Goal: Transaction & Acquisition: Download file/media

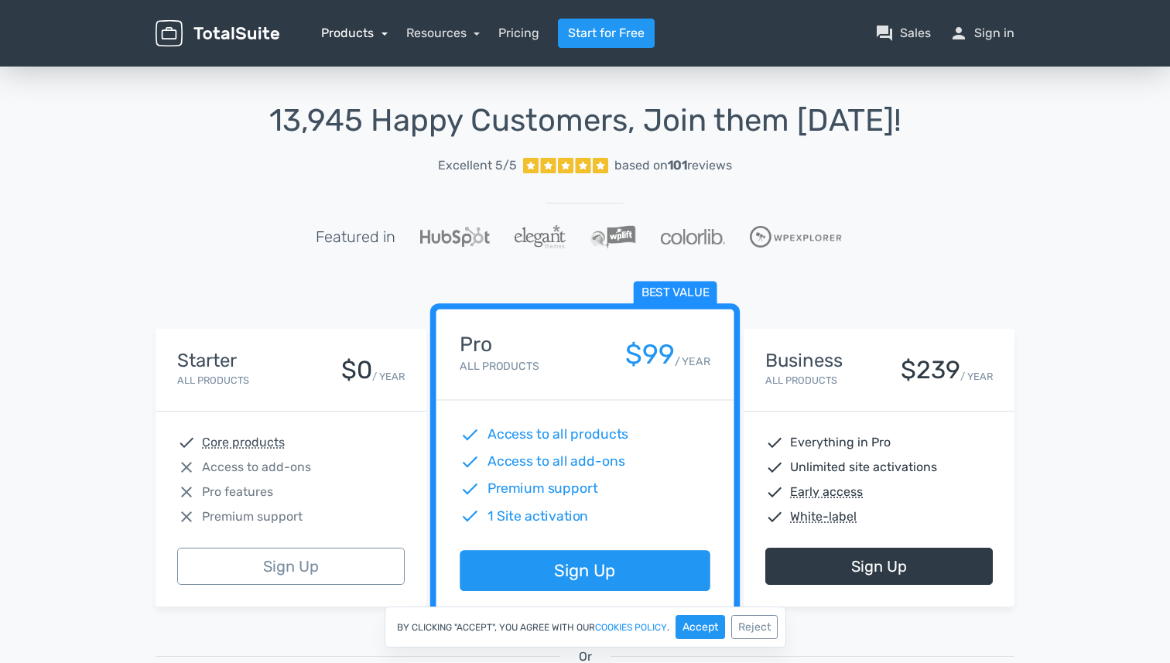
click at [363, 38] on link "Products" at bounding box center [354, 33] width 67 height 15
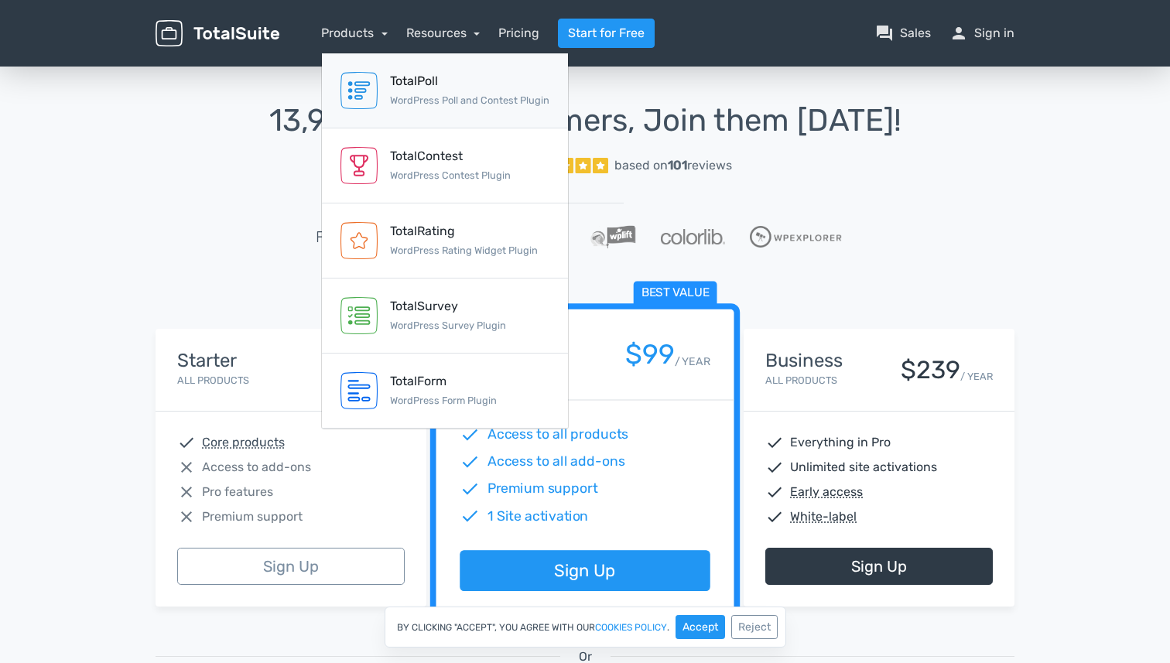
click at [472, 92] on div "TotalPoll WordPress Poll and Contest Plugin" at bounding box center [469, 90] width 159 height 37
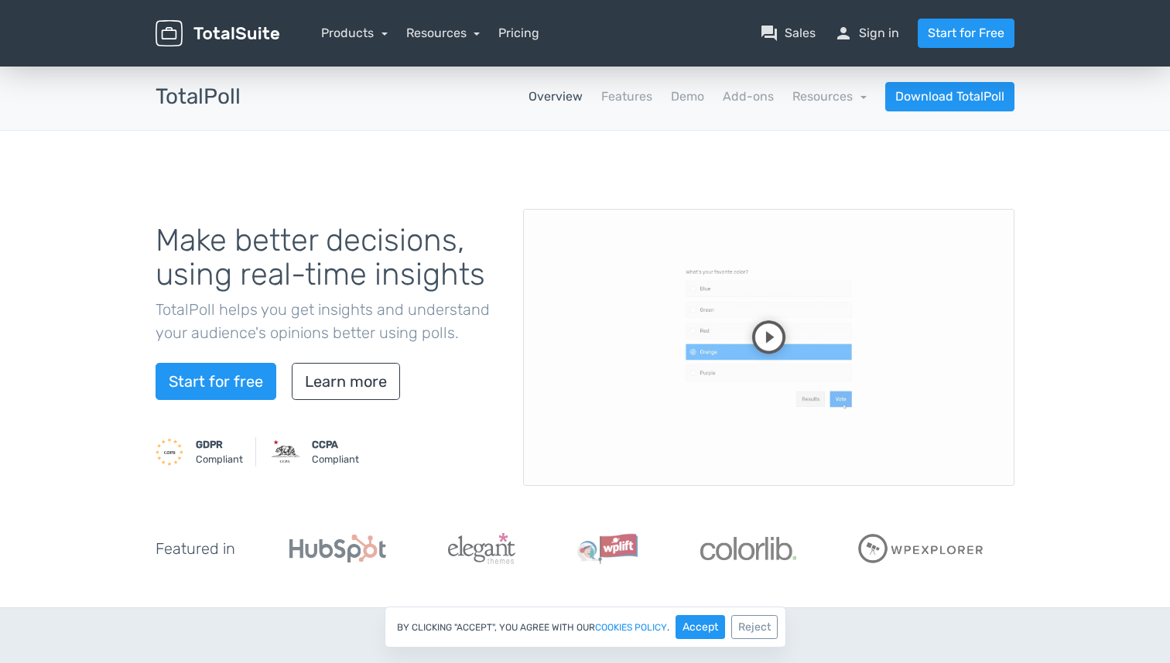
click at [768, 336] on video at bounding box center [768, 347] width 491 height 277
click at [949, 431] on video at bounding box center [768, 347] width 491 height 277
click at [923, 390] on video at bounding box center [768, 347] width 491 height 277
click at [638, 95] on link "Features" at bounding box center [626, 96] width 51 height 19
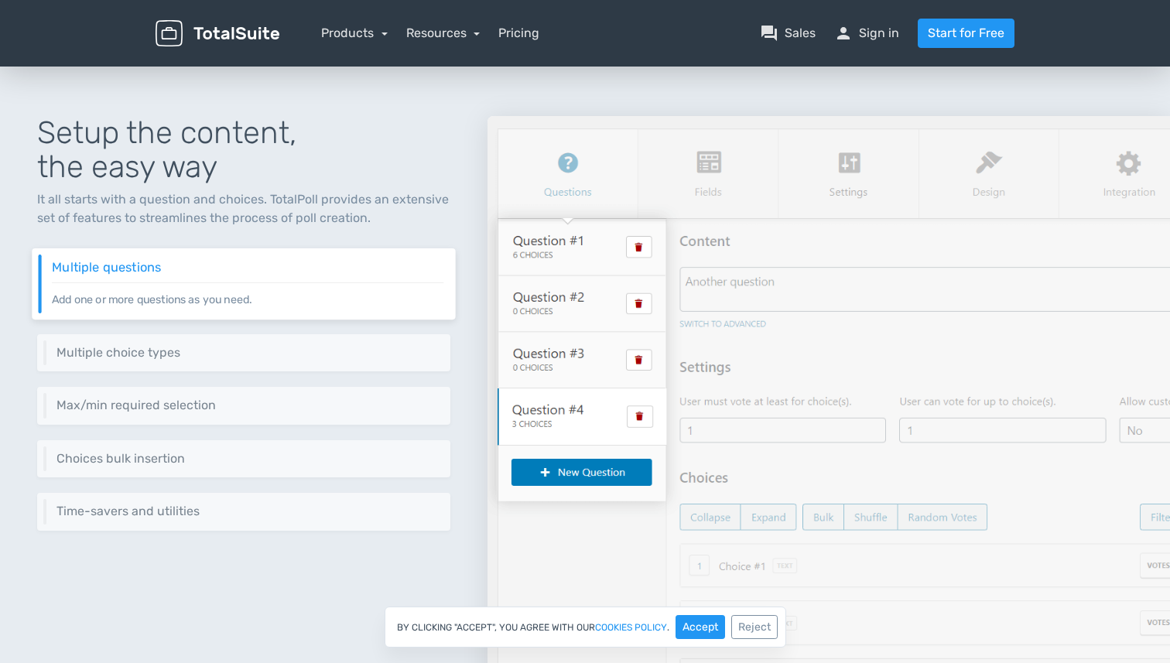
scroll to position [131, 0]
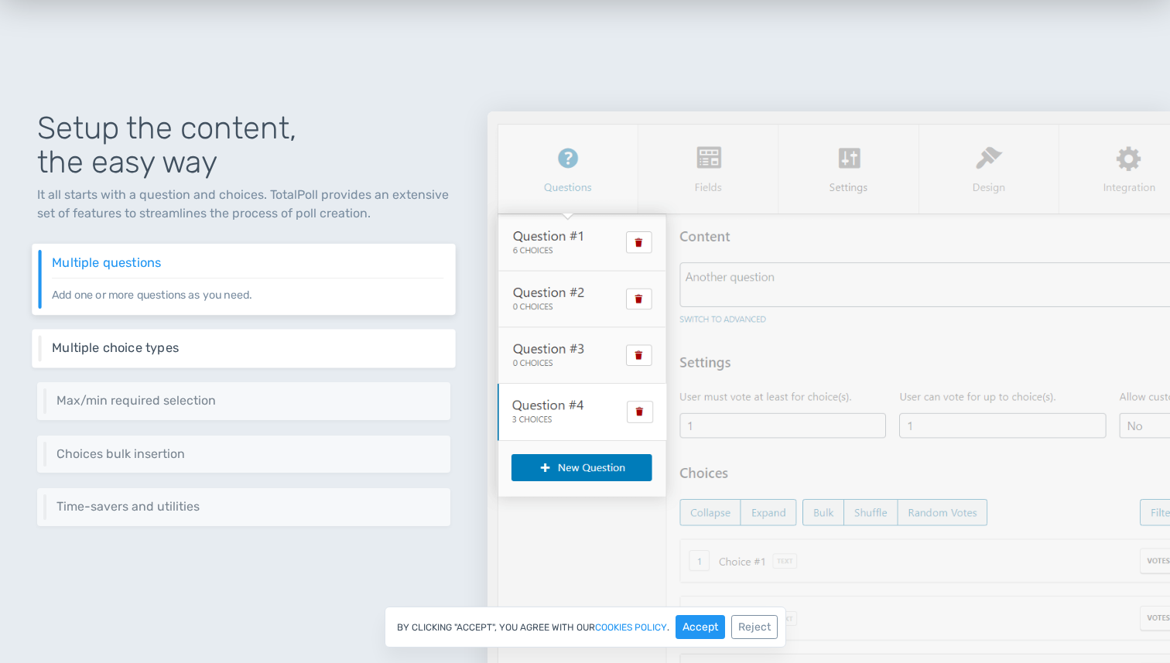
click at [373, 362] on div "Multiple choice types You can have choices as plain text, image, video, audio o…" at bounding box center [243, 348] width 423 height 39
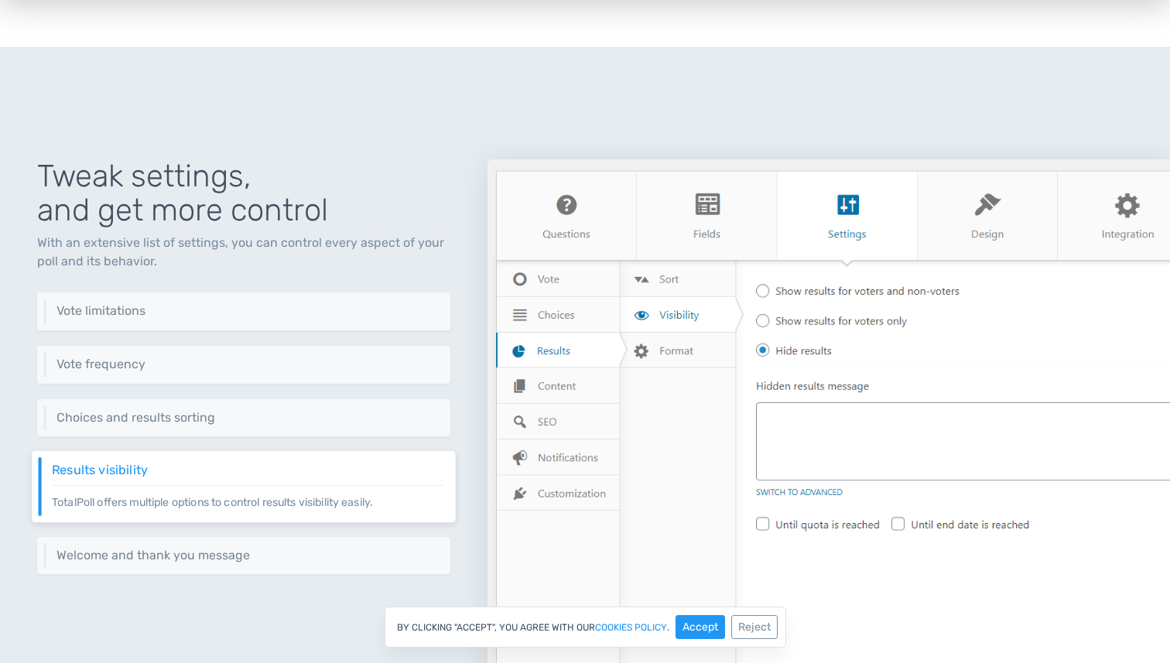
scroll to position [1809, 0]
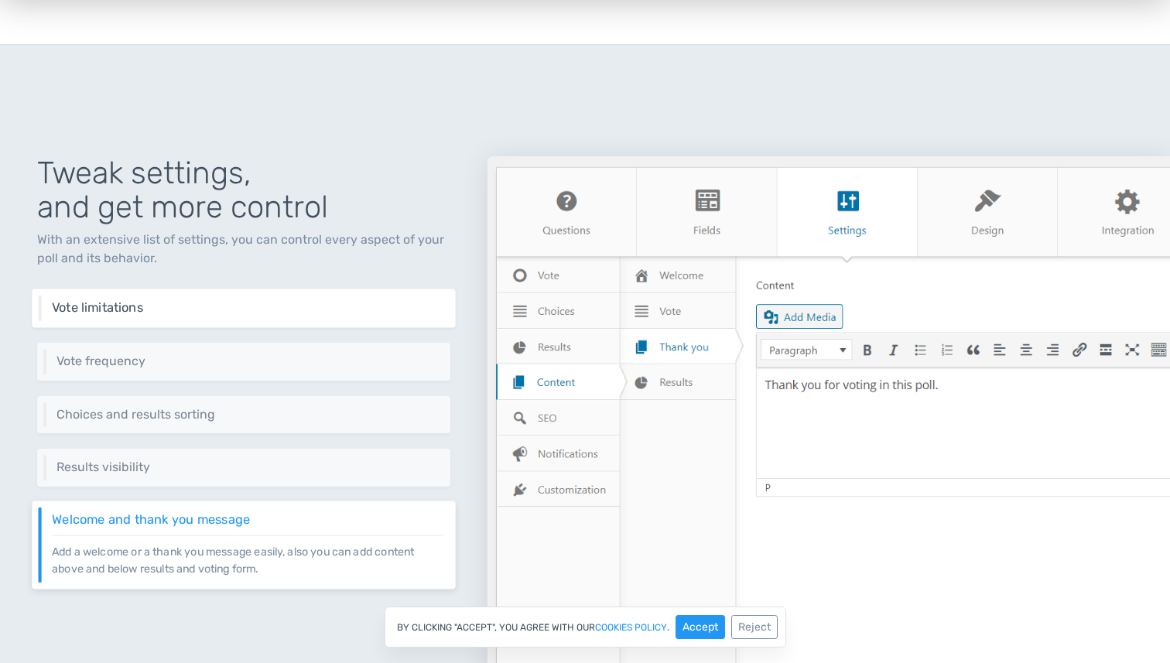
click at [340, 299] on div "Vote limitations Set different criteria to vote process like setting a start da…" at bounding box center [243, 308] width 423 height 39
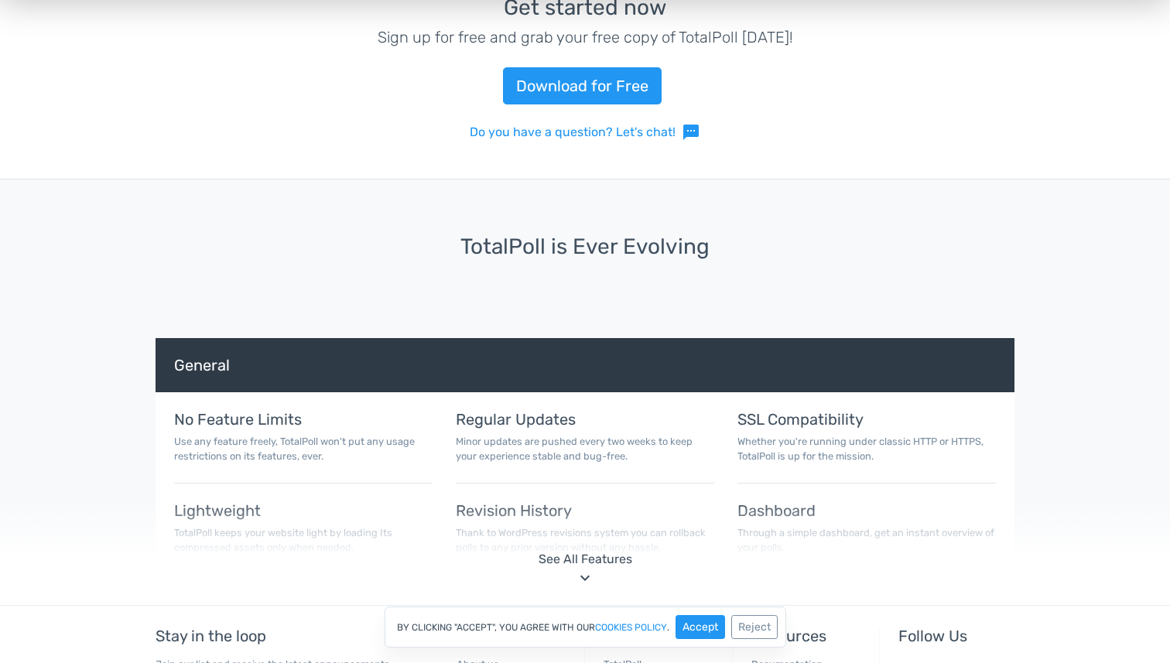
scroll to position [5121, 0]
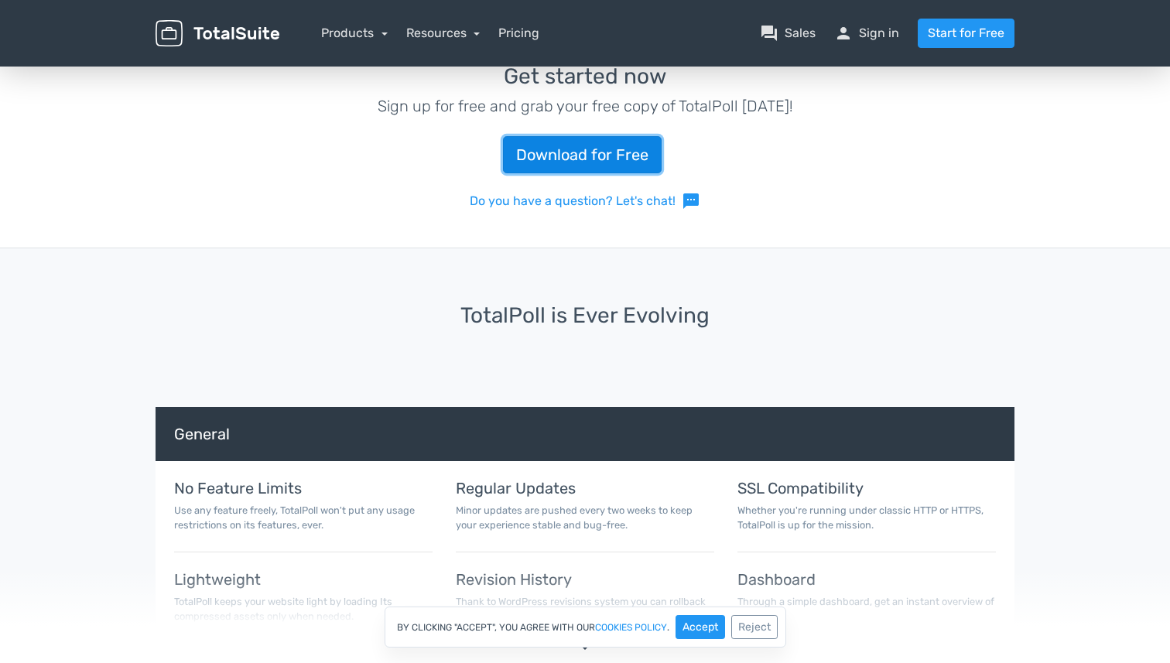
click at [590, 155] on link "Download for Free" at bounding box center [582, 154] width 159 height 37
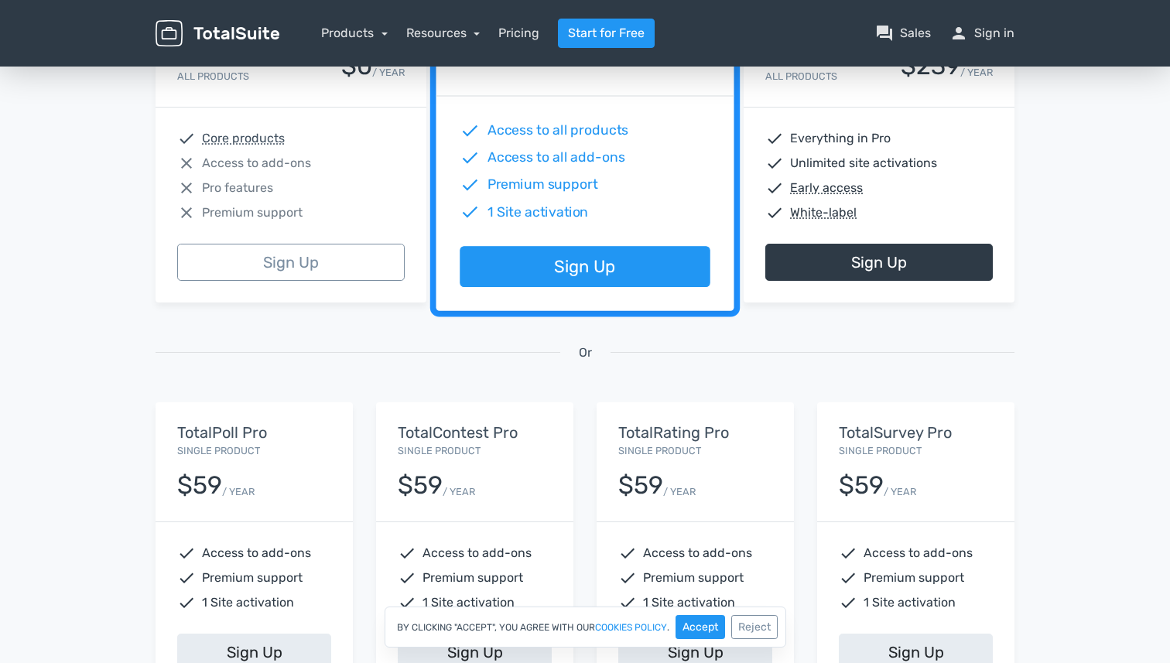
scroll to position [302, 0]
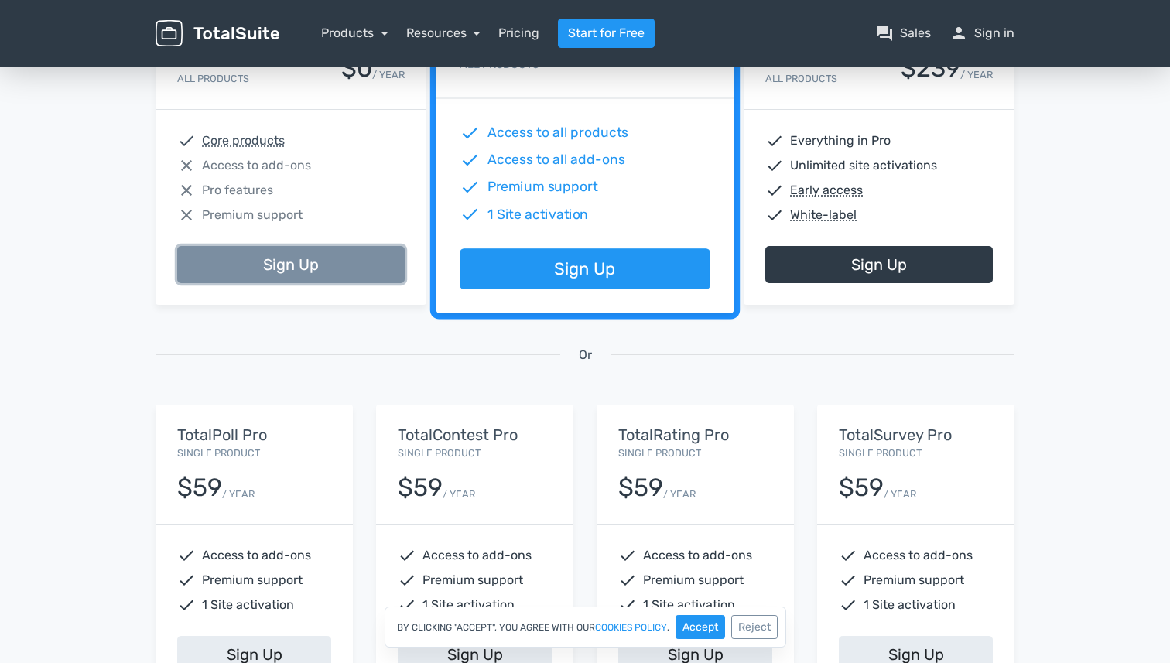
click at [318, 273] on link "Sign Up" at bounding box center [291, 264] width 228 height 37
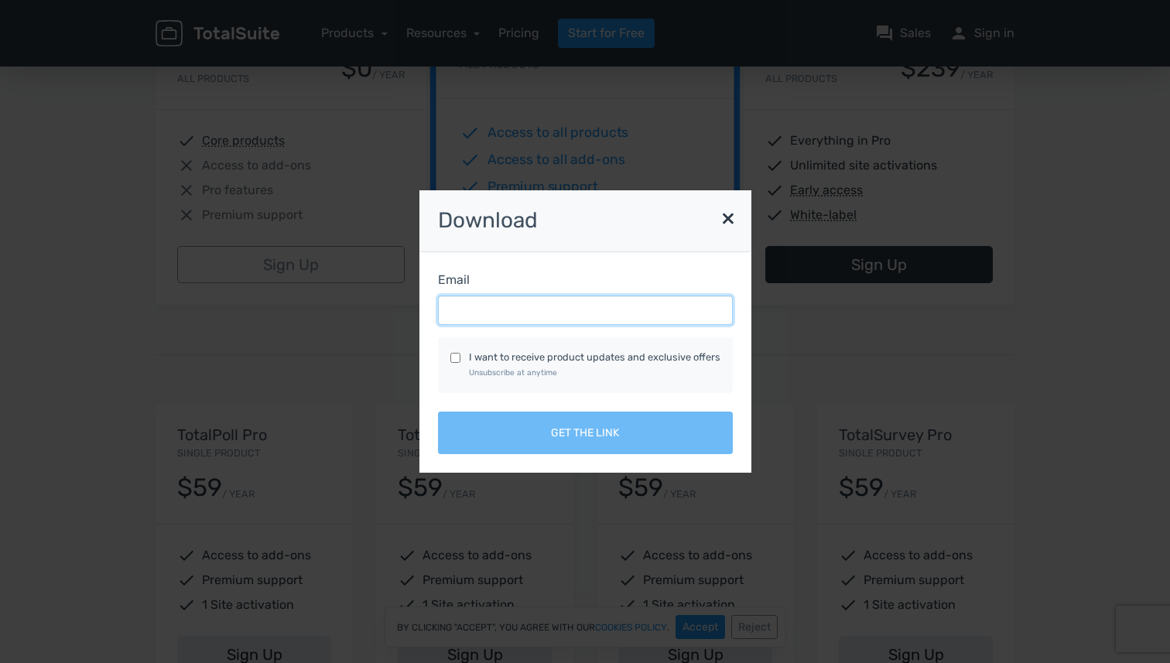
click at [492, 314] on input "Email" at bounding box center [585, 310] width 295 height 29
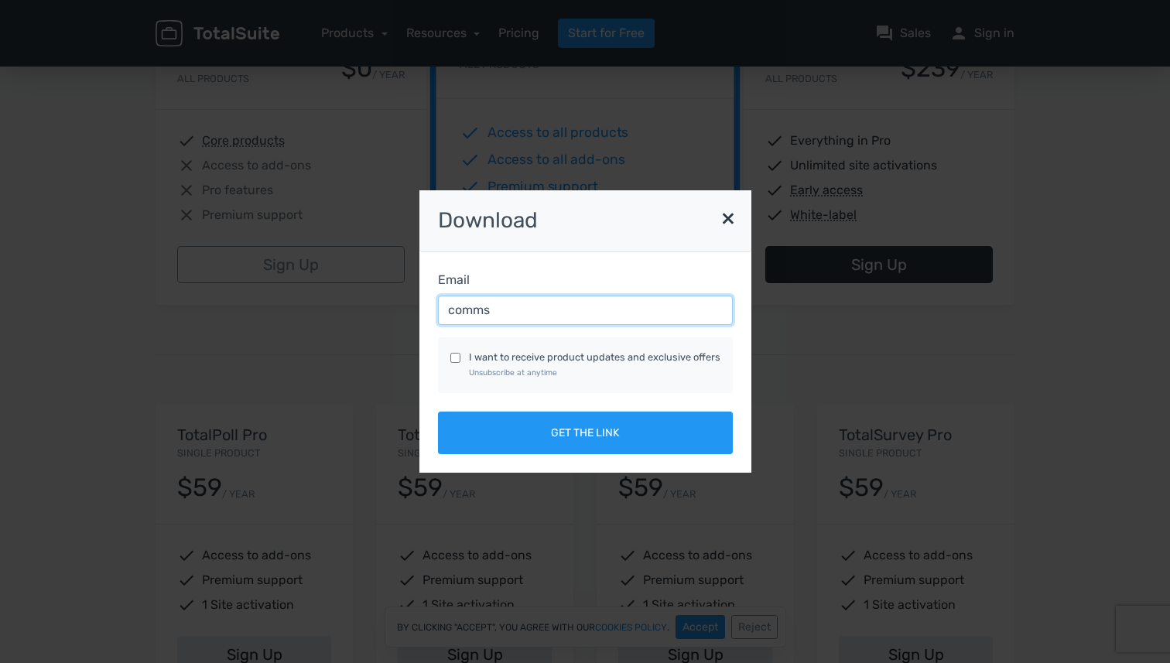
type input "comms@eljardindeaventura.com"
click at [533, 359] on label "I want to receive product updates and exclusive offers Unsubscribe at anytime" at bounding box center [594, 364] width 251 height 29
click at [460, 359] on input "I want to receive product updates and exclusive offers Unsubscribe at anytime" at bounding box center [455, 358] width 10 height 10
click at [533, 359] on label "I want to receive product updates and exclusive offers Unsubscribe at anytime" at bounding box center [594, 364] width 251 height 29
click at [460, 359] on input "I want to receive product updates and exclusive offers Unsubscribe at anytime" at bounding box center [455, 358] width 10 height 10
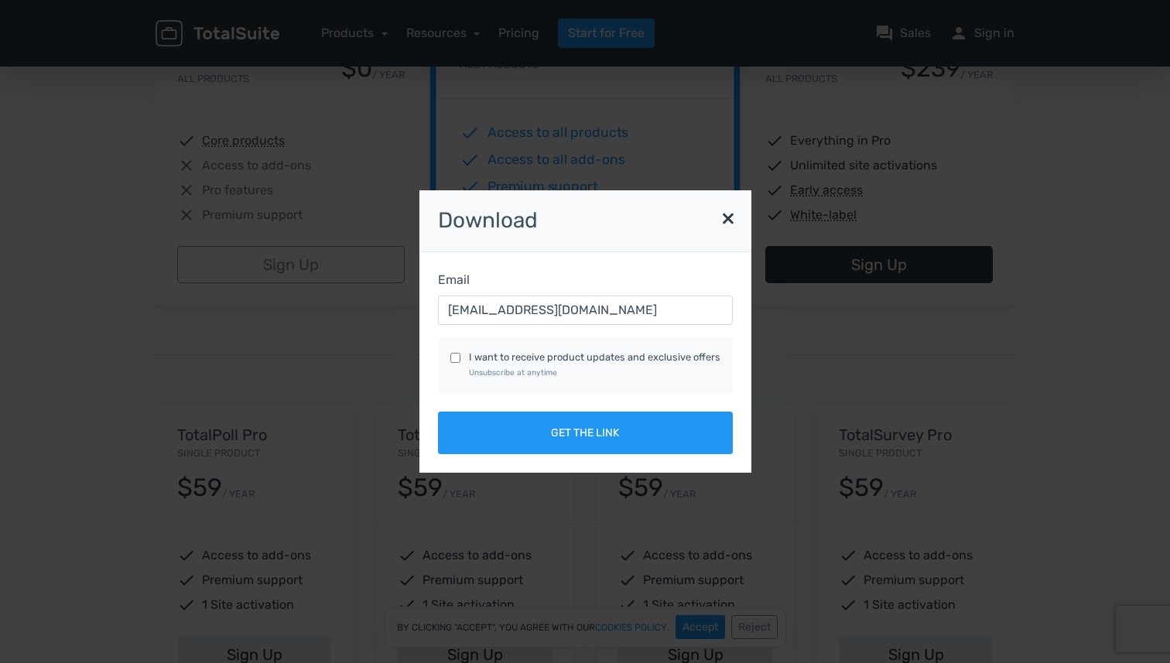
click at [533, 359] on label "I want to receive product updates and exclusive offers Unsubscribe at anytime" at bounding box center [594, 364] width 251 height 29
click at [460, 359] on input "I want to receive product updates and exclusive offers Unsubscribe at anytime" at bounding box center [455, 358] width 10 height 10
checkbox input "true"
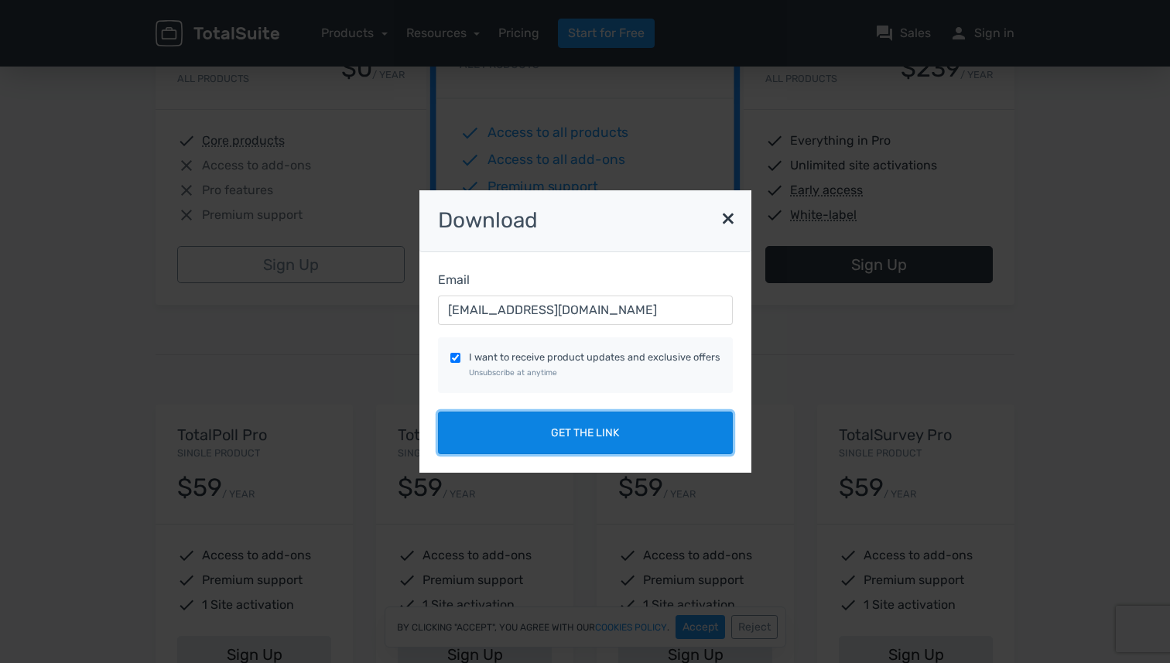
click at [604, 438] on button "Get the link" at bounding box center [585, 433] width 295 height 43
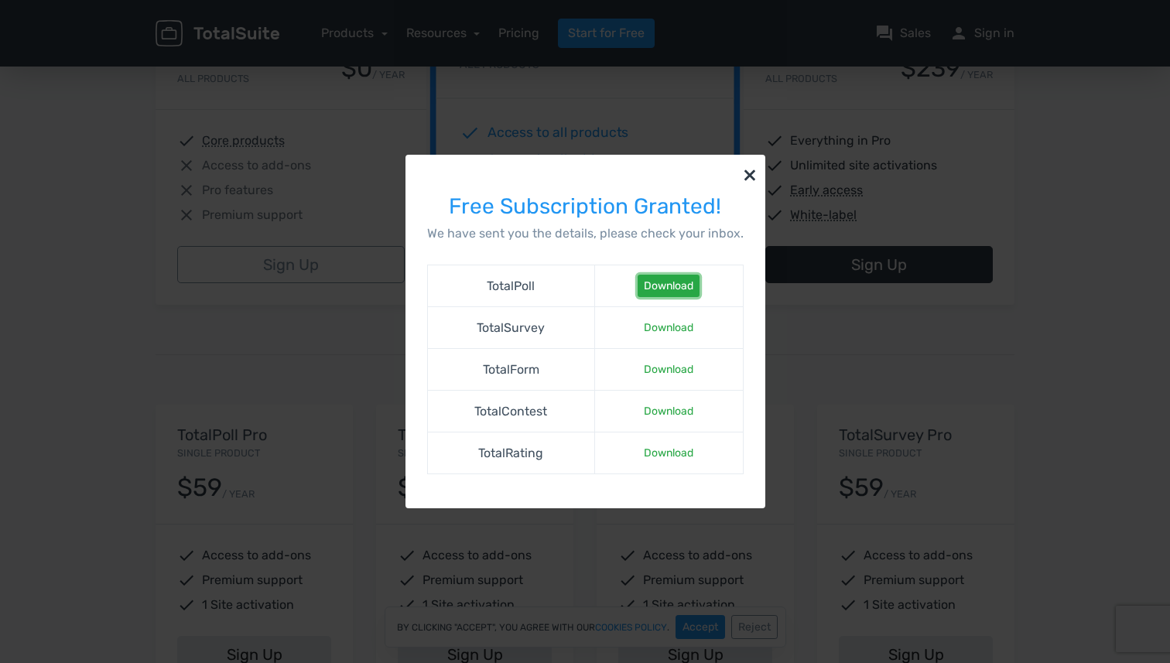
click at [659, 284] on link "Download" at bounding box center [669, 286] width 62 height 22
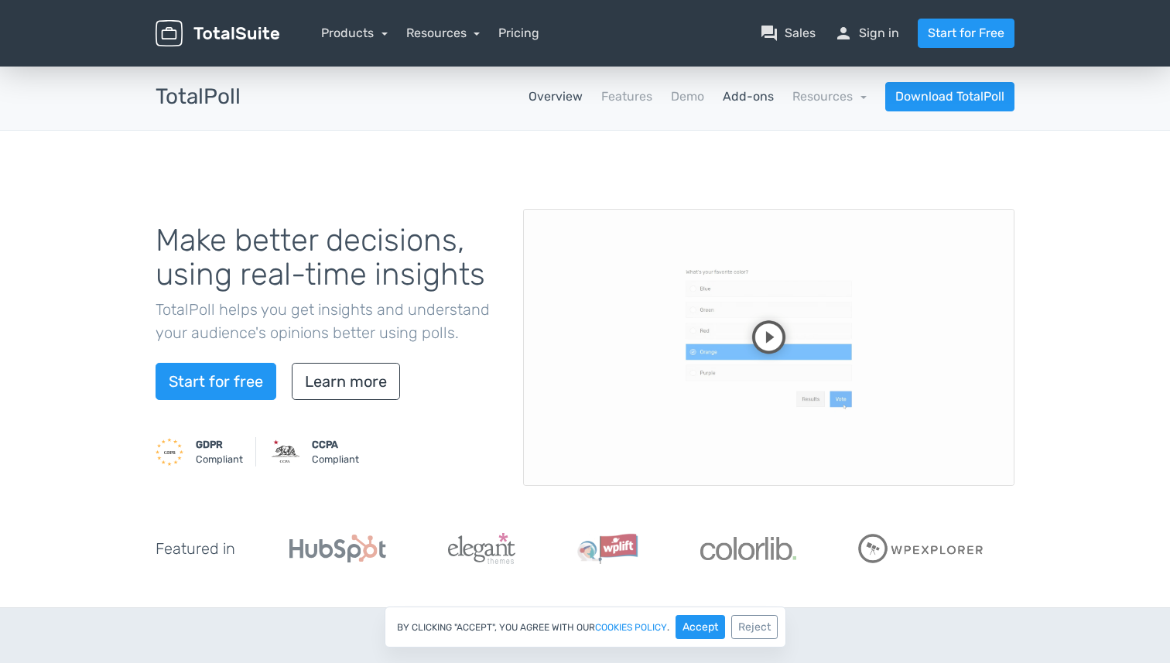
click at [738, 102] on link "Add-ons" at bounding box center [748, 96] width 51 height 19
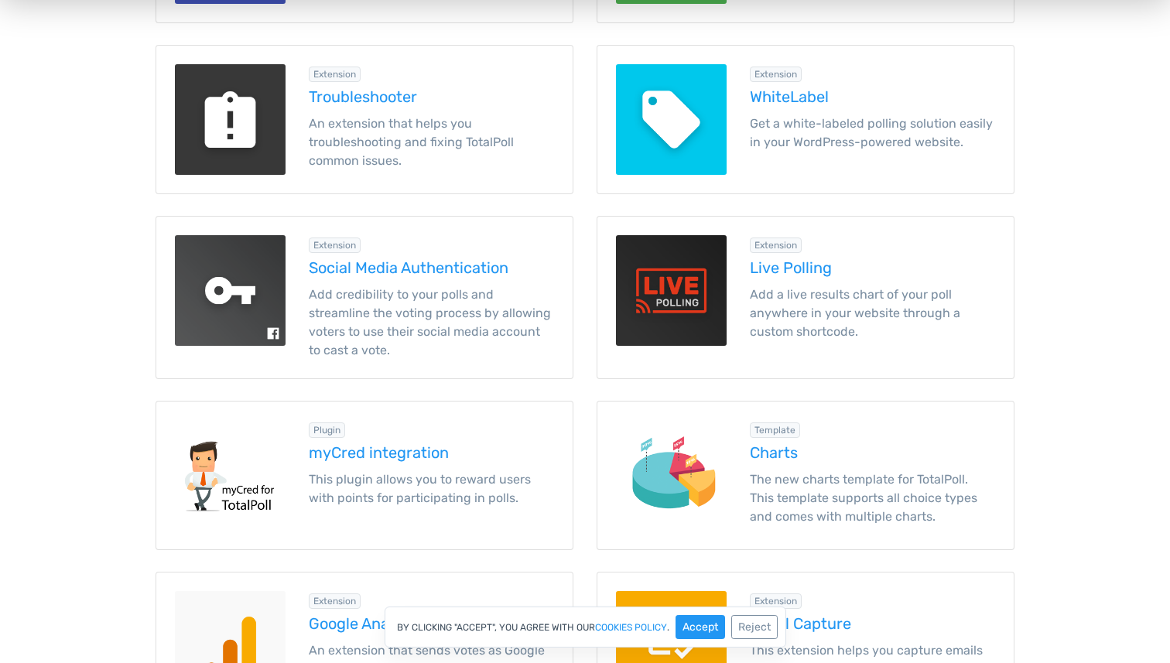
scroll to position [1305, 0]
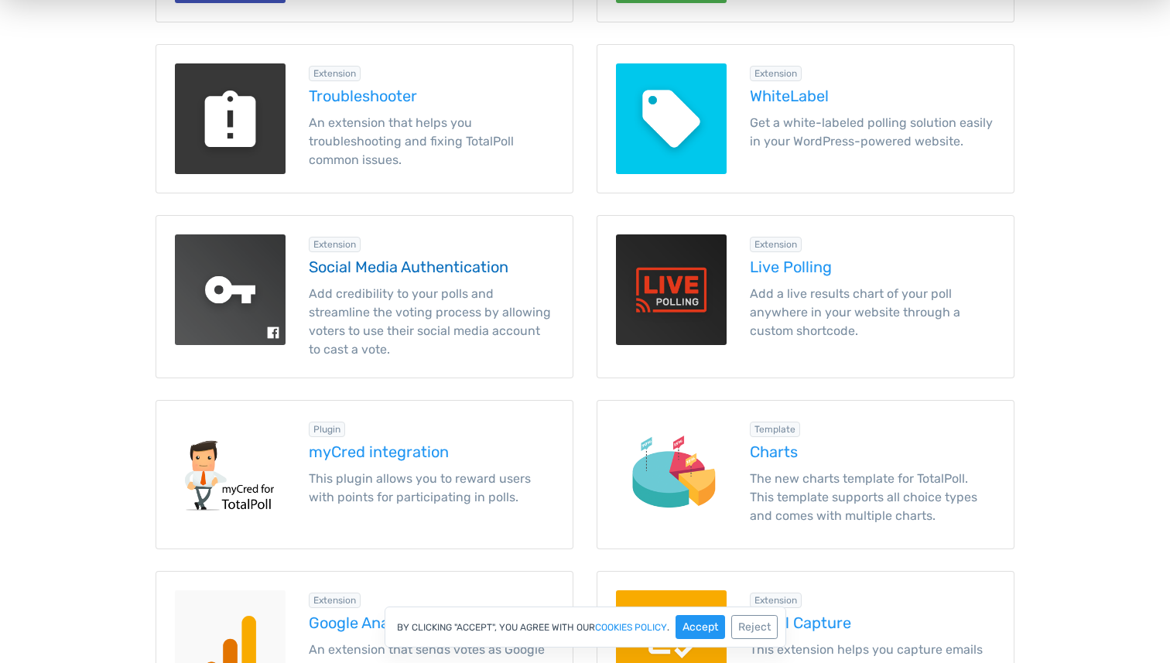
click at [478, 269] on h5 "Social Media Authentication" at bounding box center [431, 266] width 245 height 17
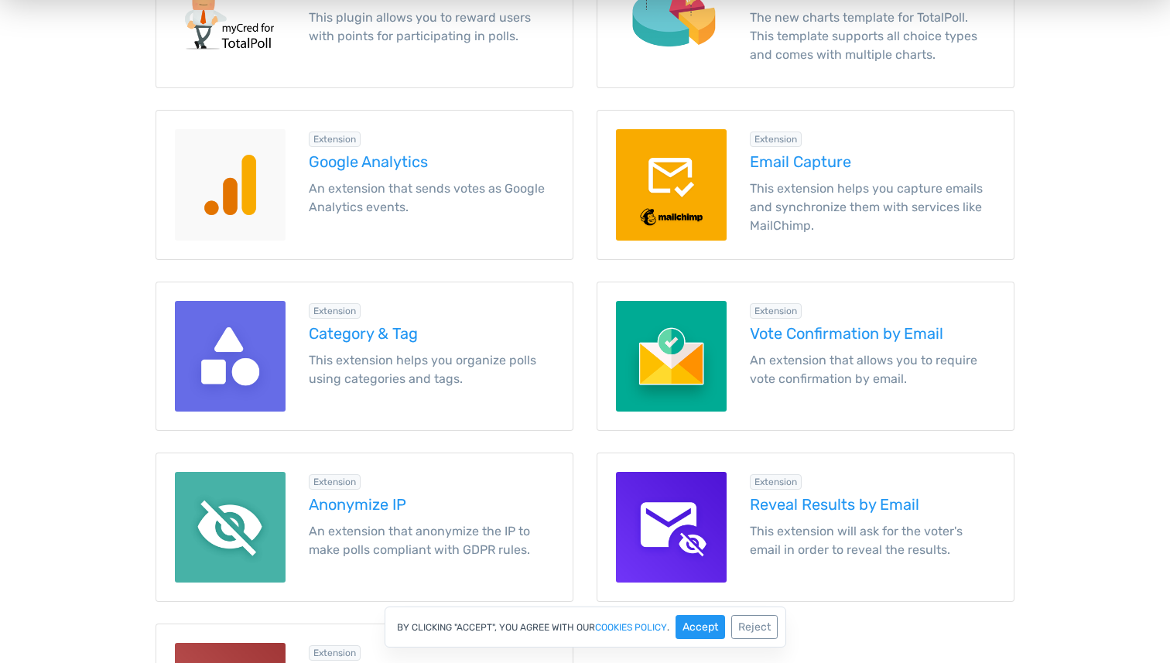
scroll to position [1799, 0]
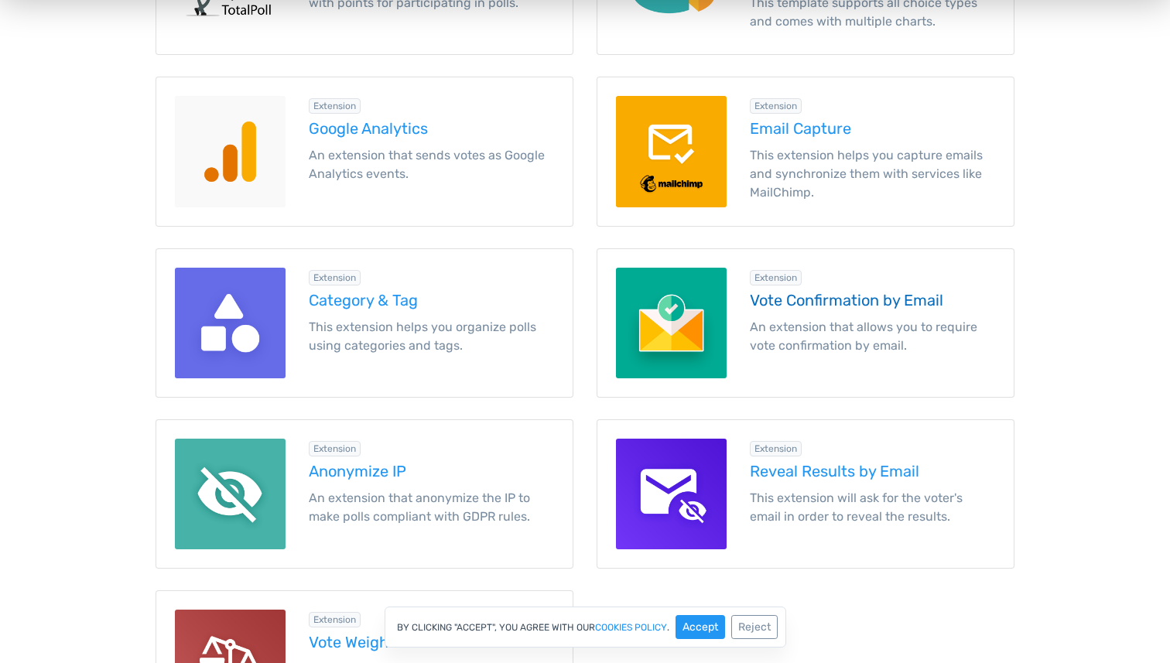
click at [831, 298] on h5 "Vote Confirmation by Email" at bounding box center [872, 300] width 245 height 17
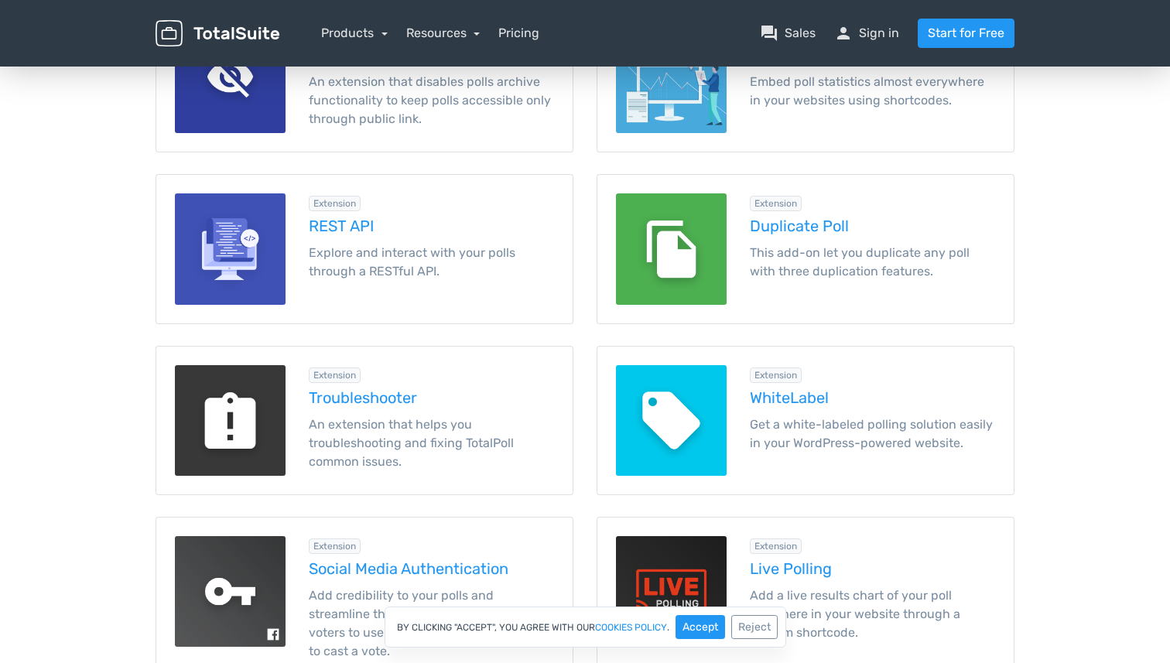
scroll to position [1041, 0]
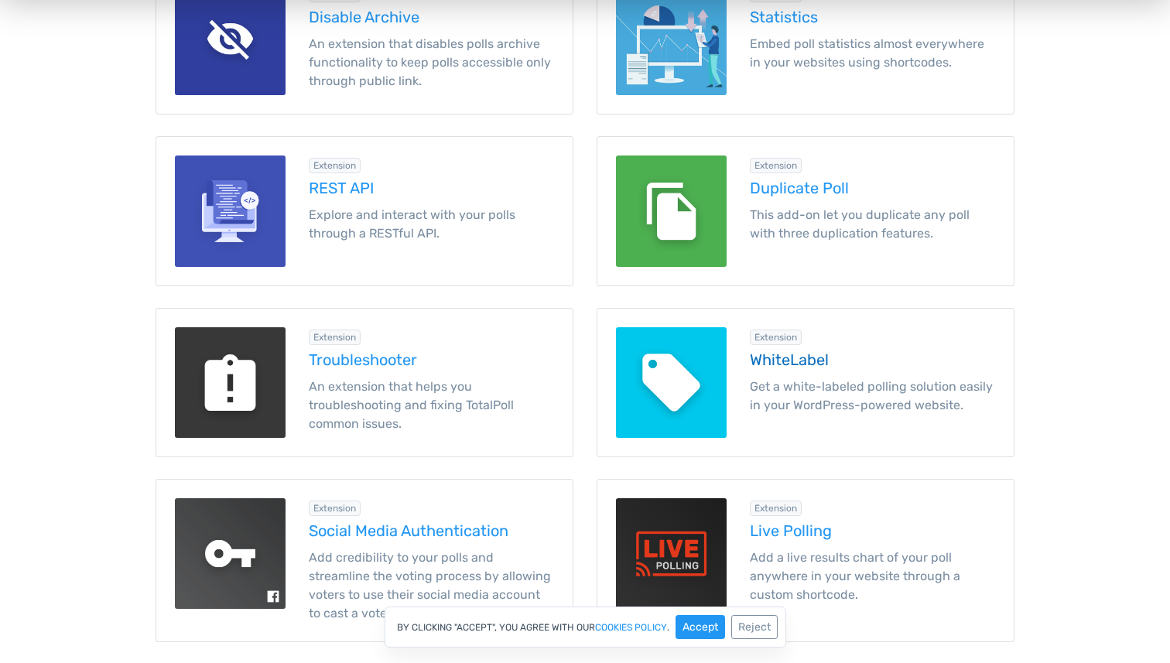
click at [791, 358] on h5 "WhiteLabel" at bounding box center [872, 359] width 245 height 17
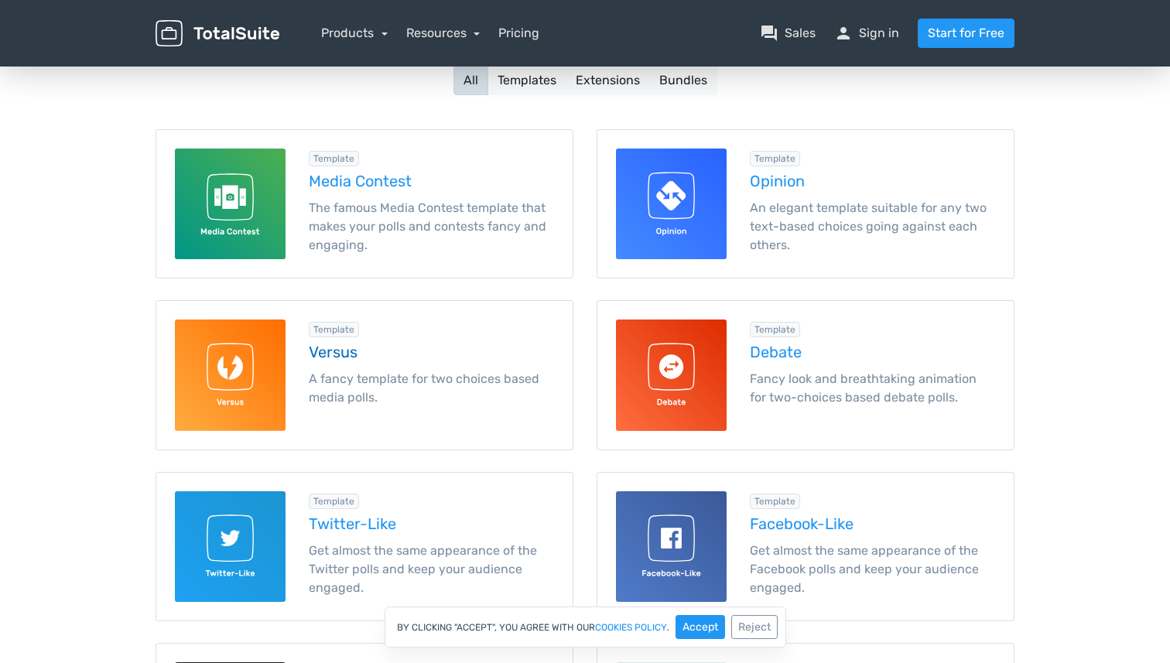
scroll to position [176, 0]
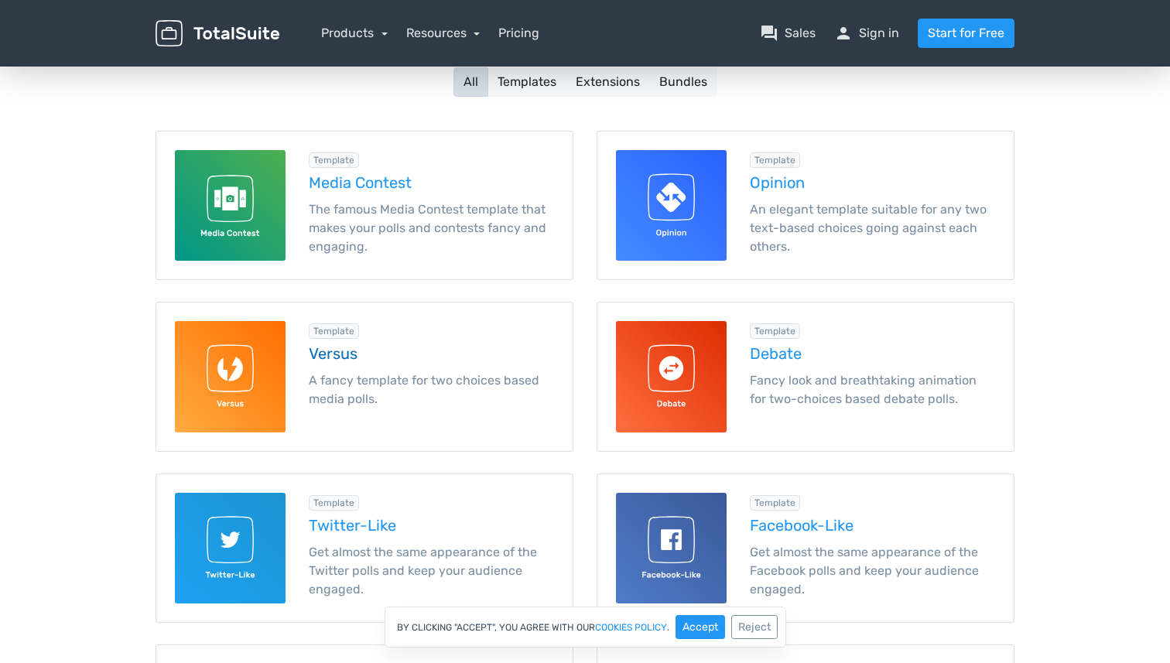
click at [347, 360] on h5 "Versus" at bounding box center [431, 353] width 245 height 17
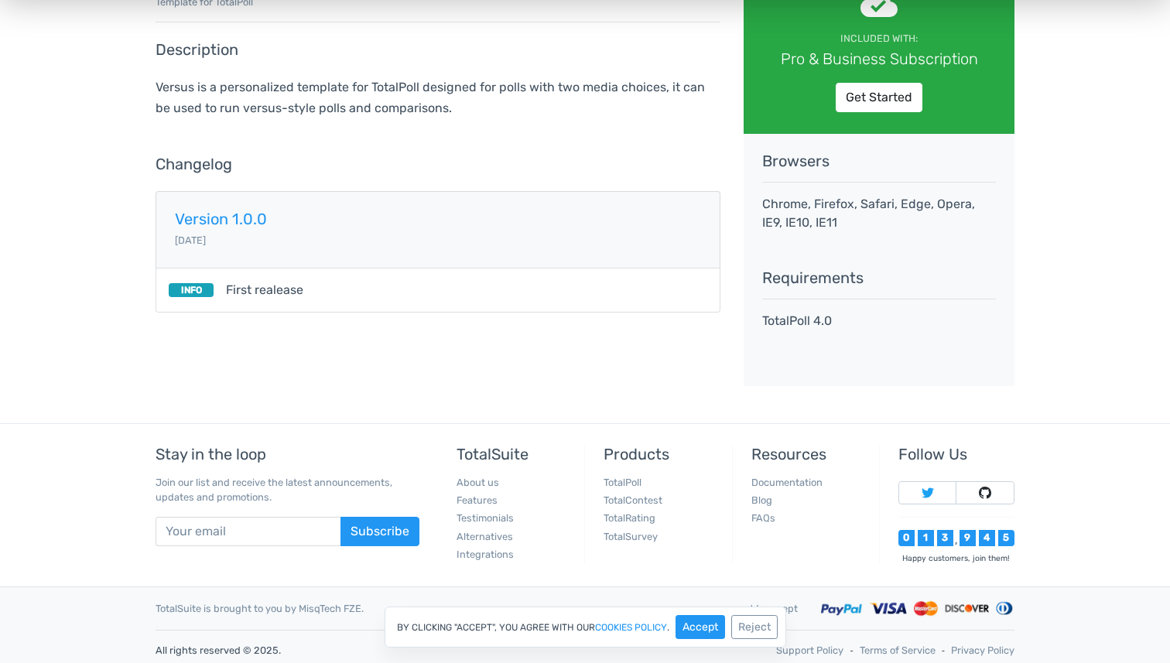
scroll to position [210, 0]
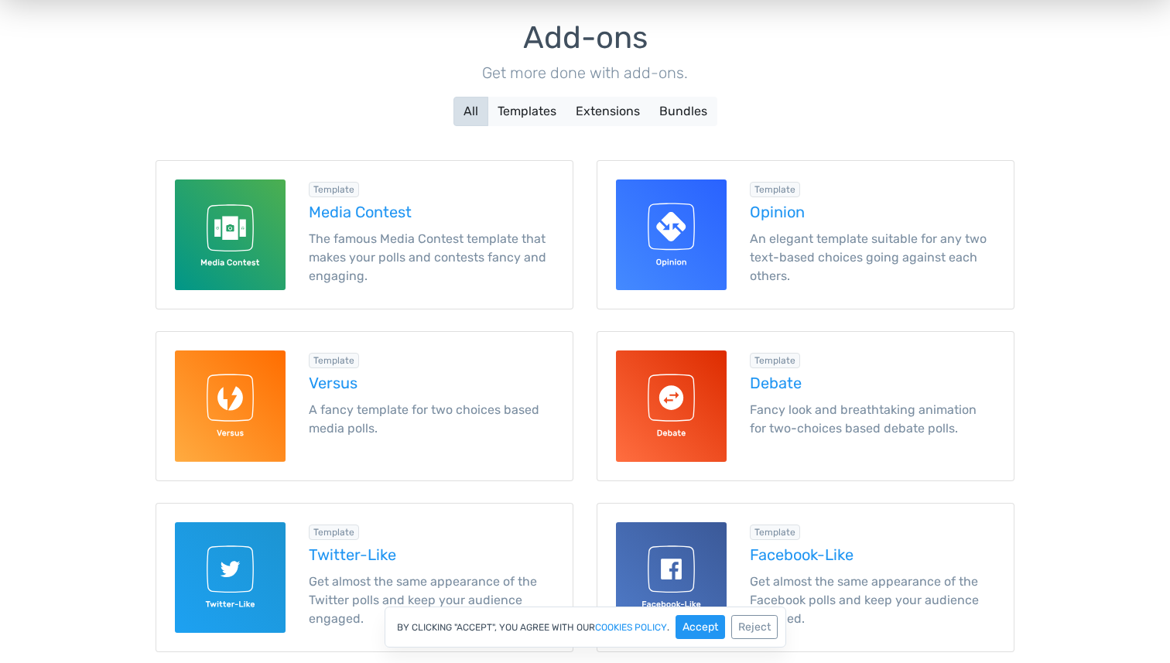
scroll to position [142, 0]
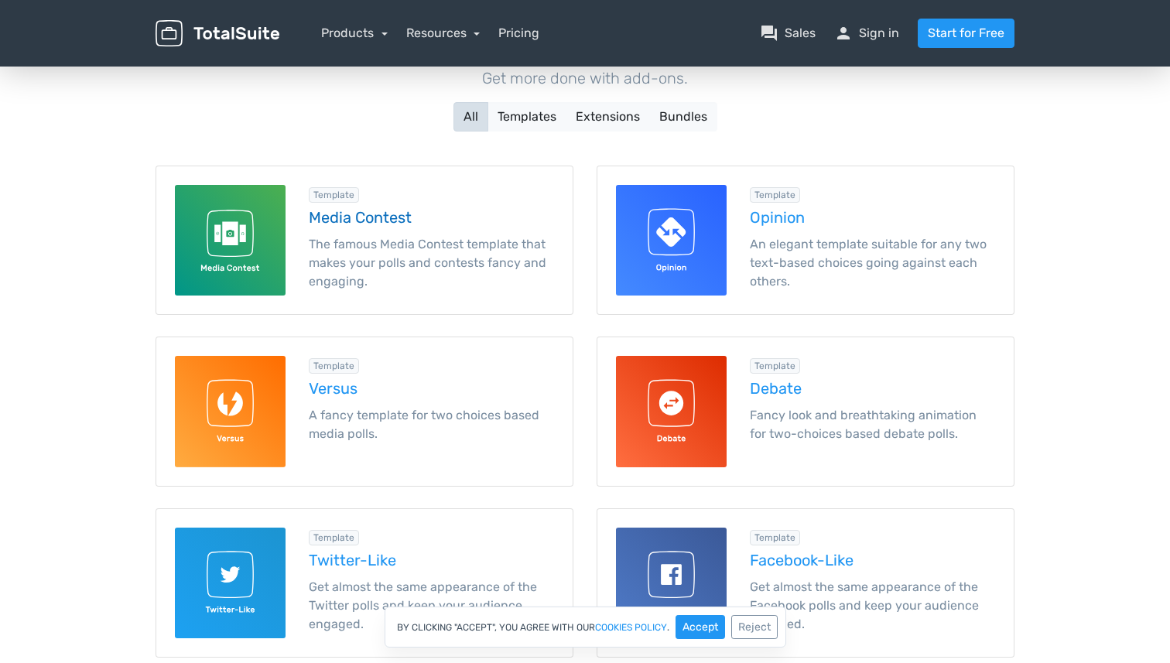
click at [388, 223] on h5 "Media Contest" at bounding box center [431, 217] width 245 height 17
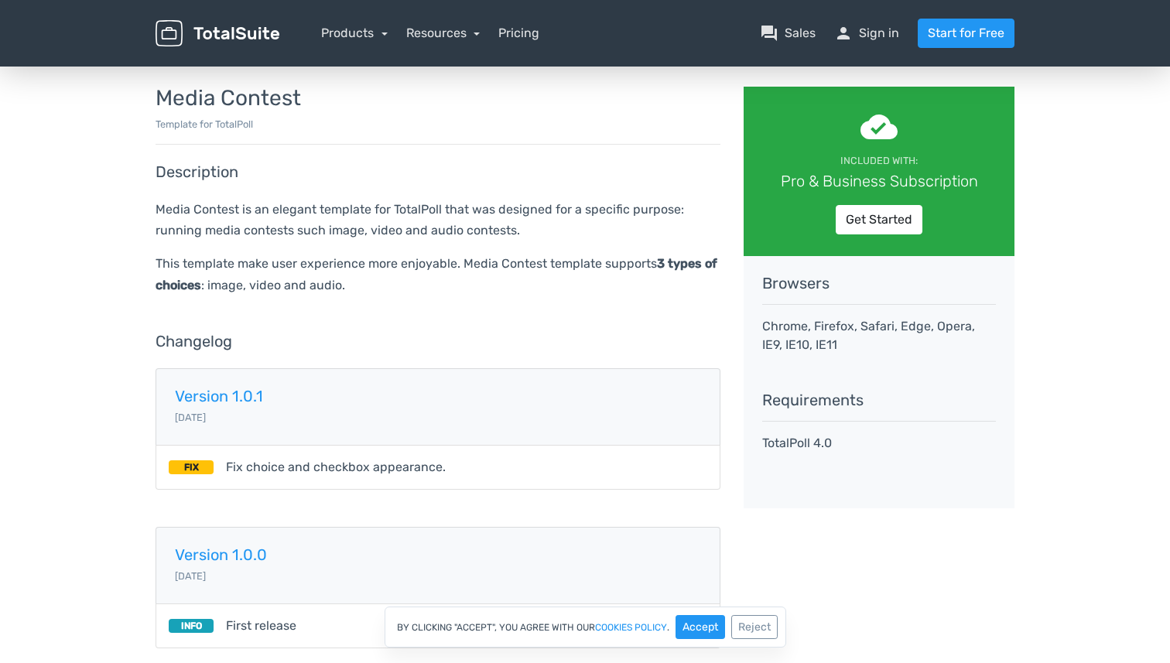
scroll to position [132, 0]
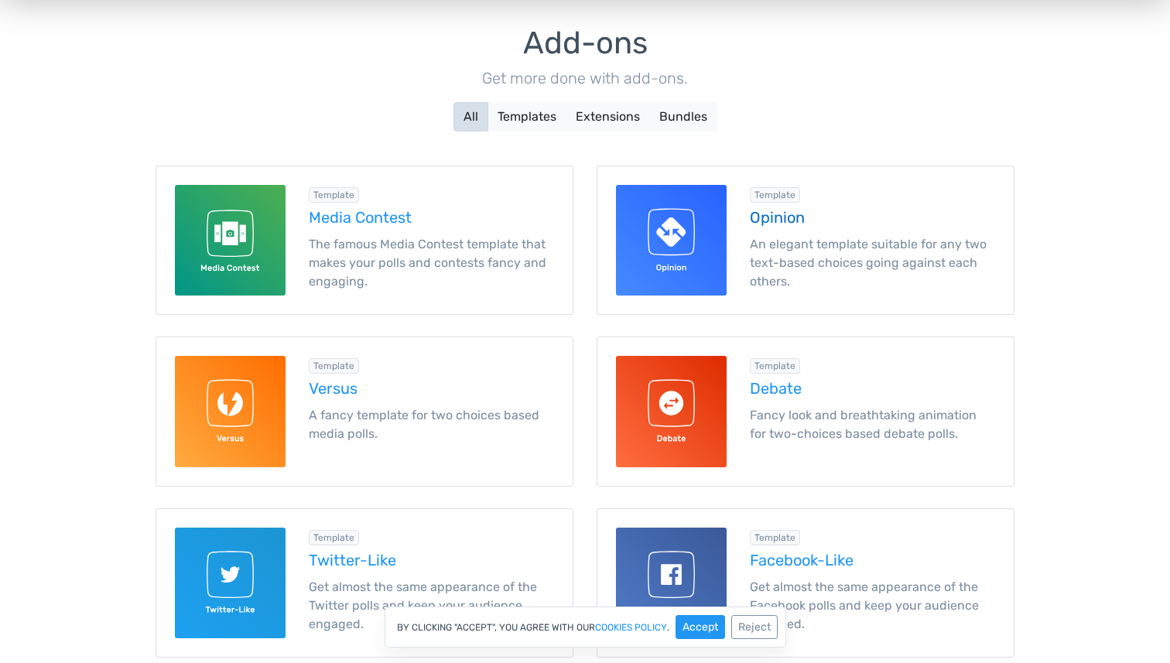
click at [792, 220] on h5 "Opinion" at bounding box center [872, 217] width 245 height 17
click at [672, 411] on img at bounding box center [671, 411] width 111 height 111
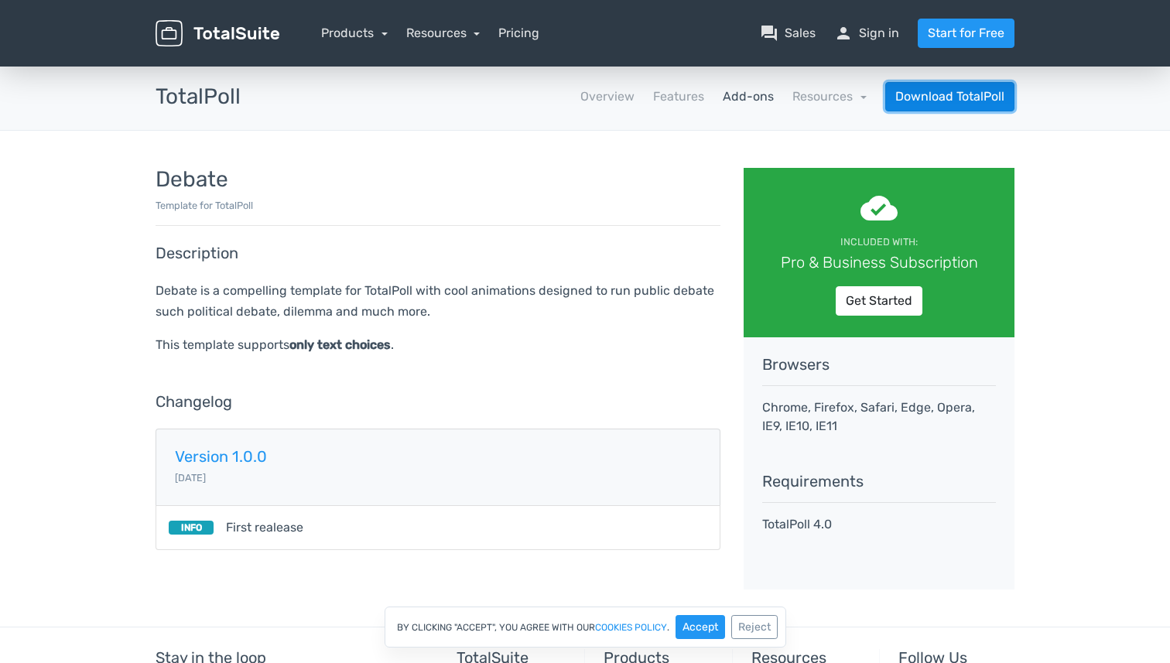
click at [987, 97] on link "Download TotalPoll" at bounding box center [949, 96] width 129 height 29
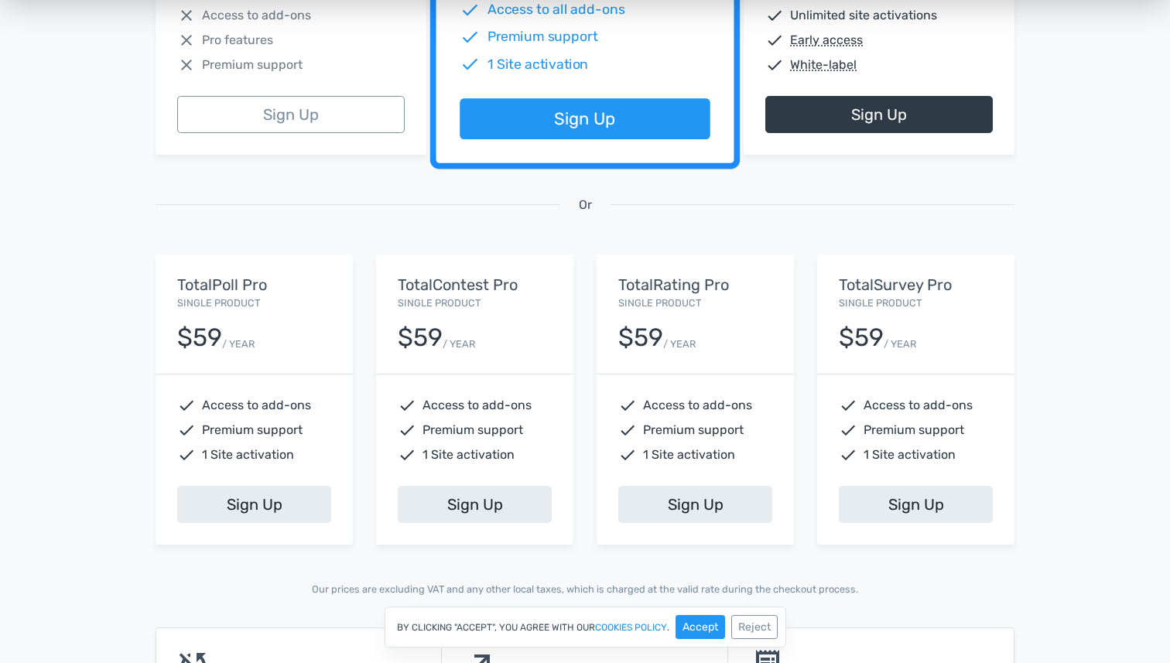
scroll to position [459, 0]
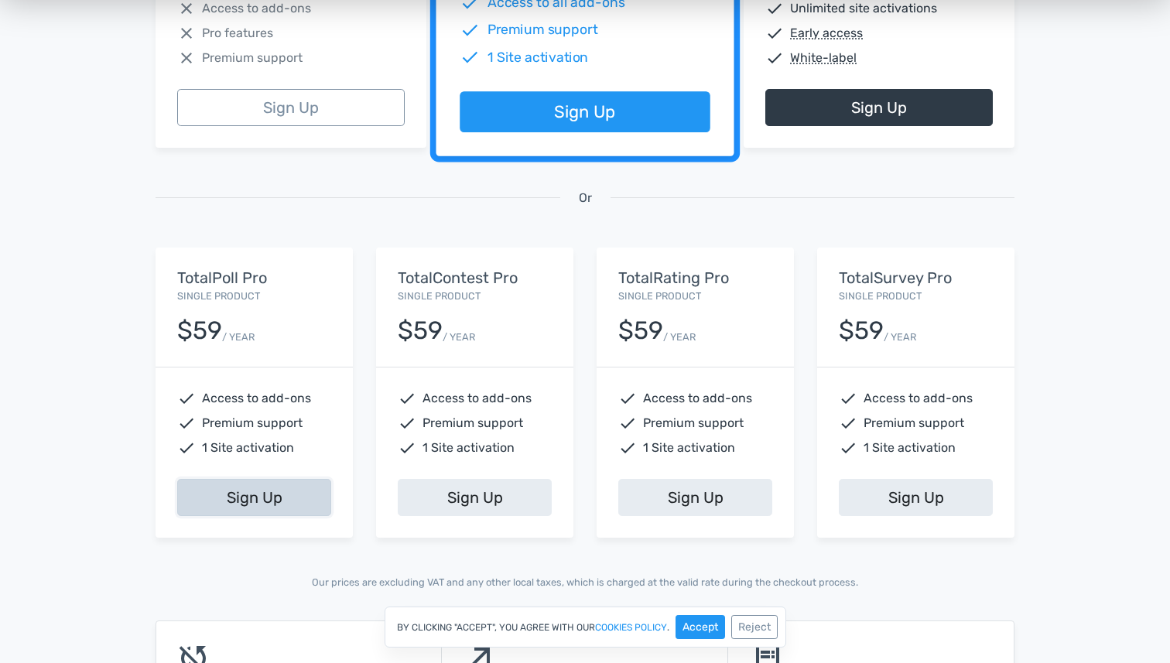
click at [282, 496] on link "Sign Up" at bounding box center [254, 497] width 154 height 37
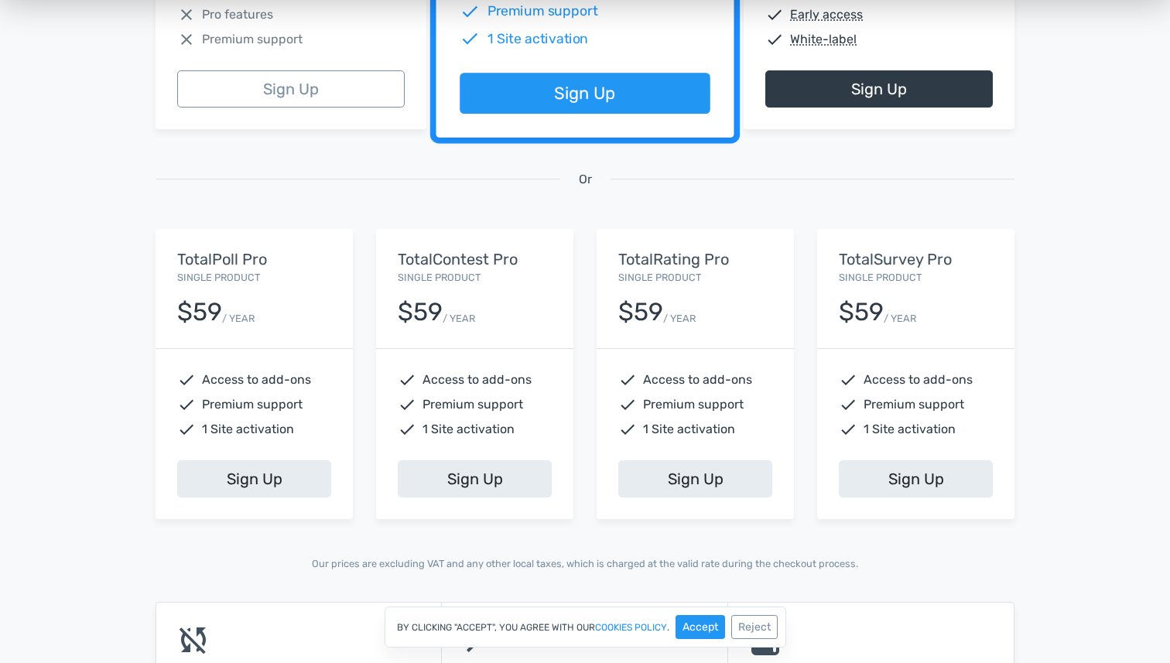
scroll to position [481, 0]
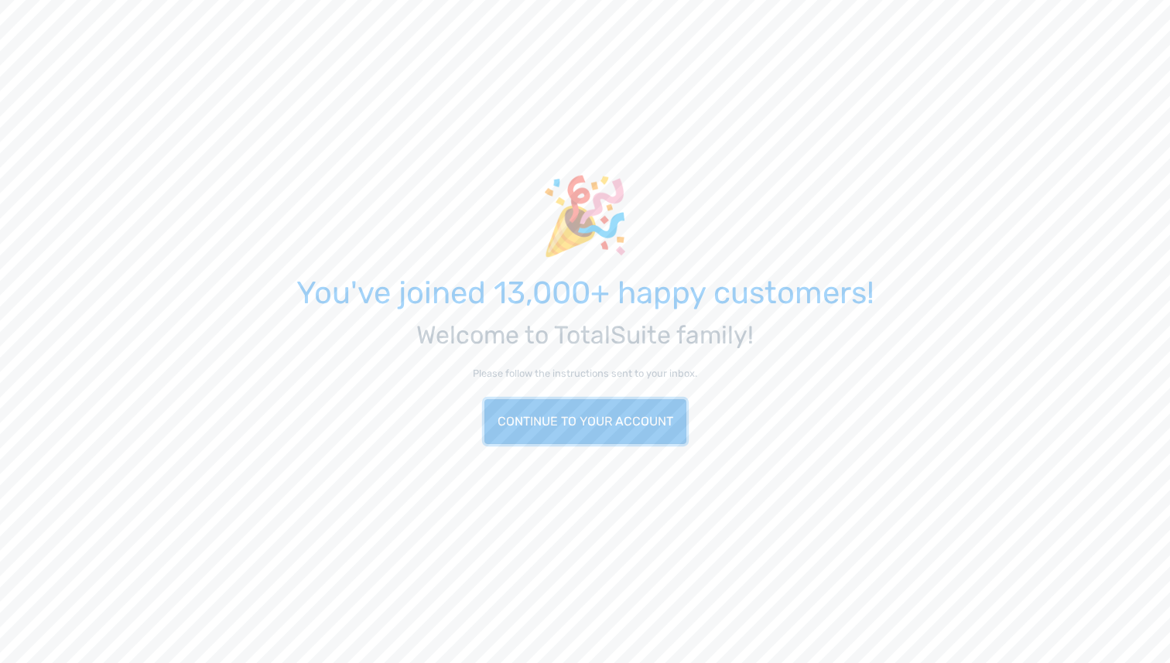
click at [598, 433] on link "Continue to your account" at bounding box center [585, 421] width 202 height 45
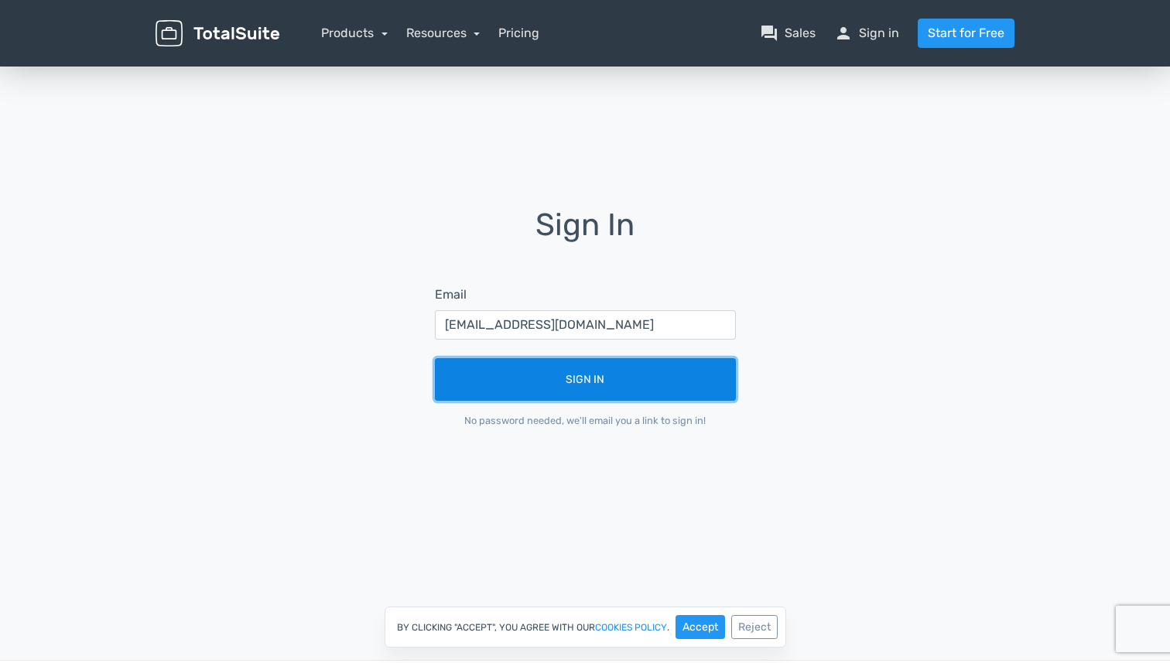
click at [600, 385] on button "Sign In" at bounding box center [585, 379] width 301 height 43
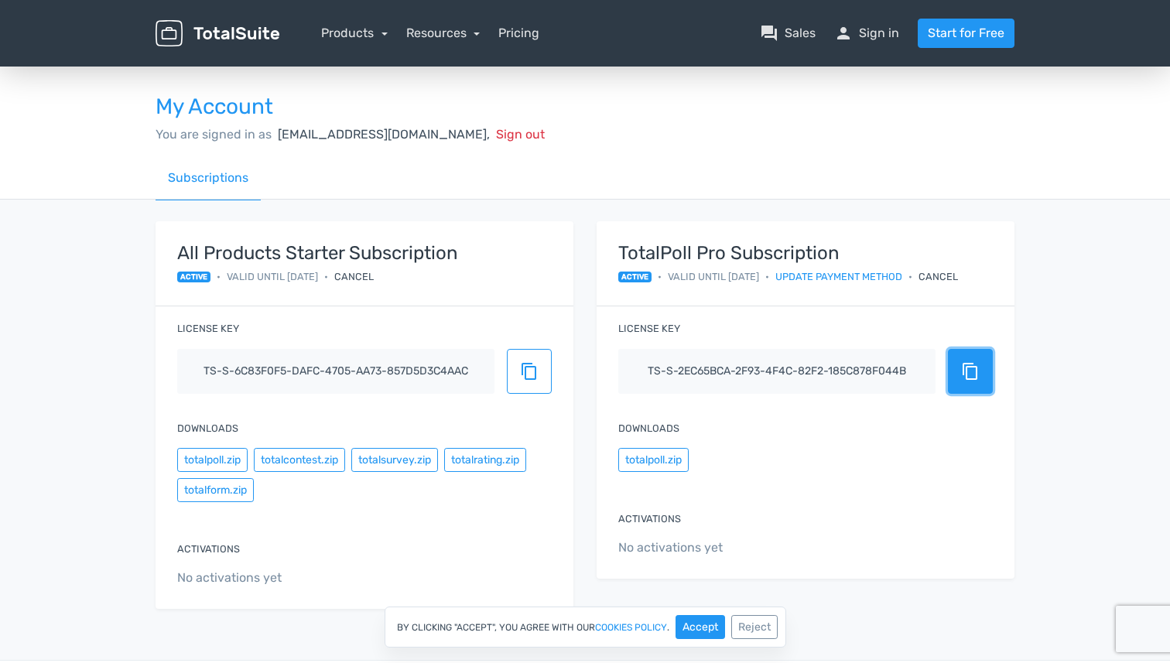
click at [972, 371] on span "content_copy" at bounding box center [970, 371] width 19 height 19
click at [381, 29] on link "Products" at bounding box center [354, 33] width 67 height 15
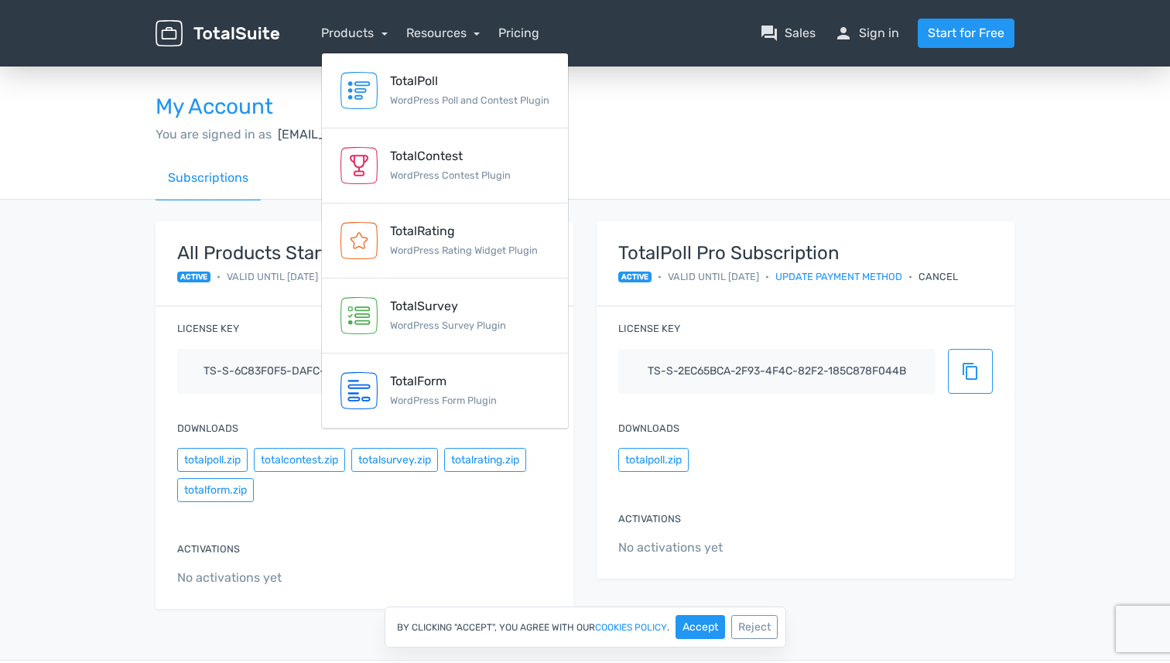
click at [749, 481] on div "Downloads totalpoll.zip" at bounding box center [806, 448] width 418 height 84
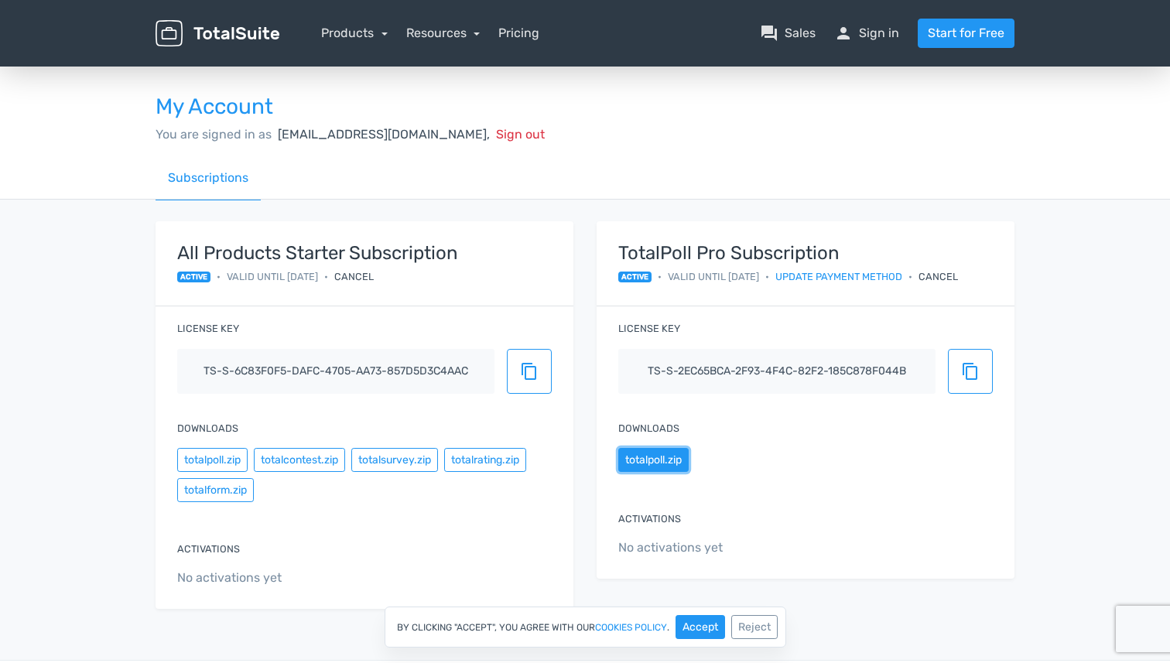
click at [663, 460] on button "totalpoll.zip" at bounding box center [653, 460] width 70 height 24
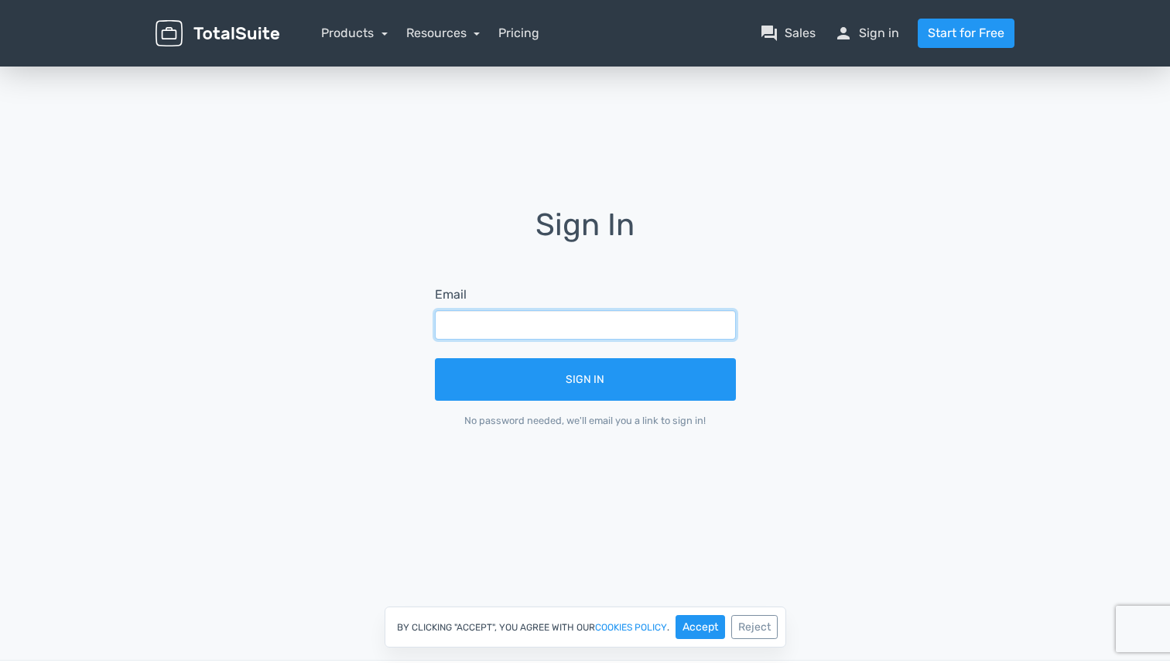
click at [481, 331] on input "text" at bounding box center [585, 324] width 301 height 29
type input "comms"
click at [489, 325] on input "text" at bounding box center [585, 324] width 301 height 29
type input "[EMAIL_ADDRESS][DOMAIN_NAME]"
click at [435, 358] on button "Sign In" at bounding box center [585, 379] width 301 height 43
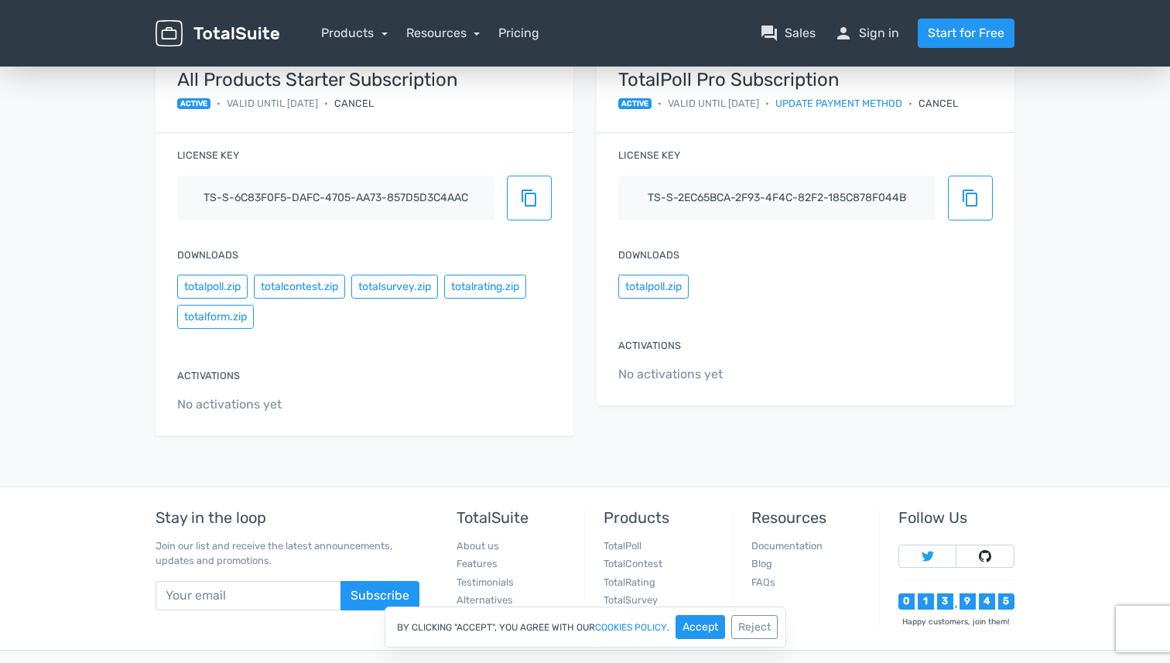
scroll to position [194, 0]
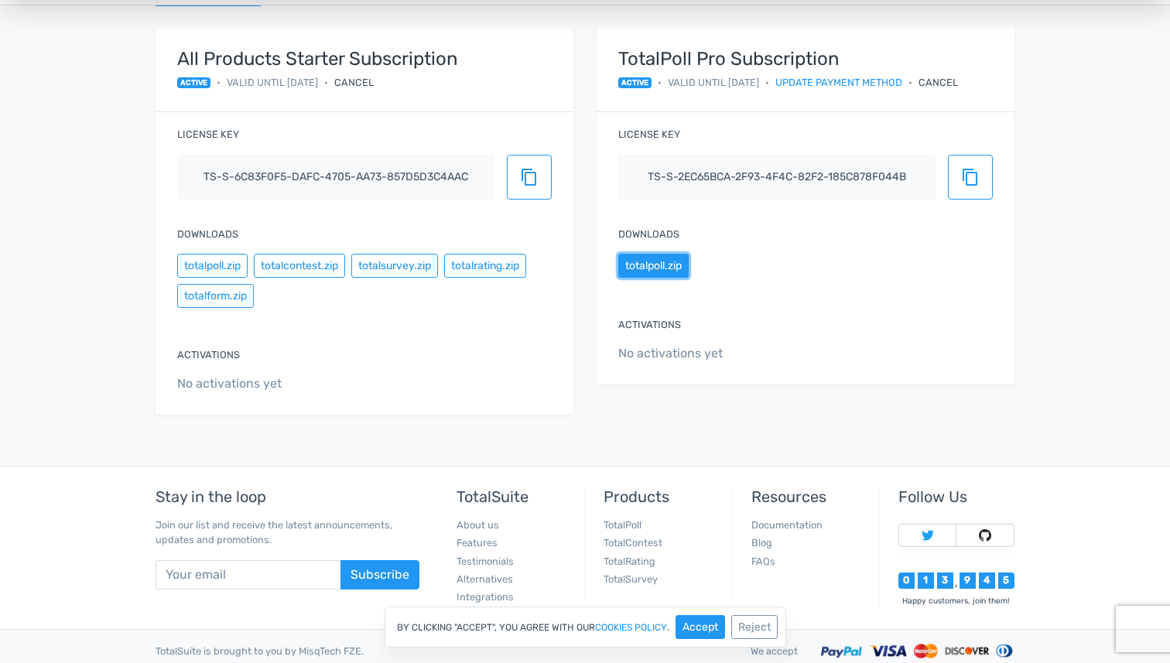
click at [655, 269] on button "totalpoll.zip" at bounding box center [653, 266] width 70 height 24
